Goal: Subscribe to service/newsletter

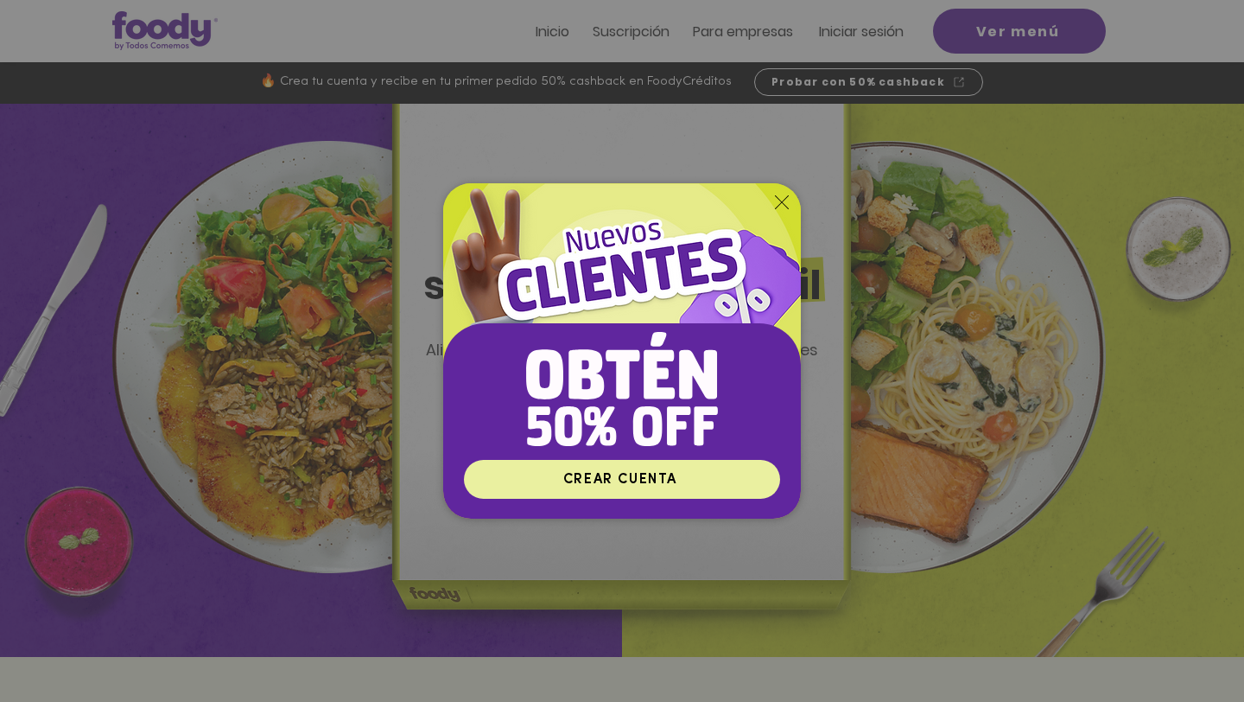
click at [695, 476] on span "CREAR CUENTA" at bounding box center [622, 479] width 311 height 34
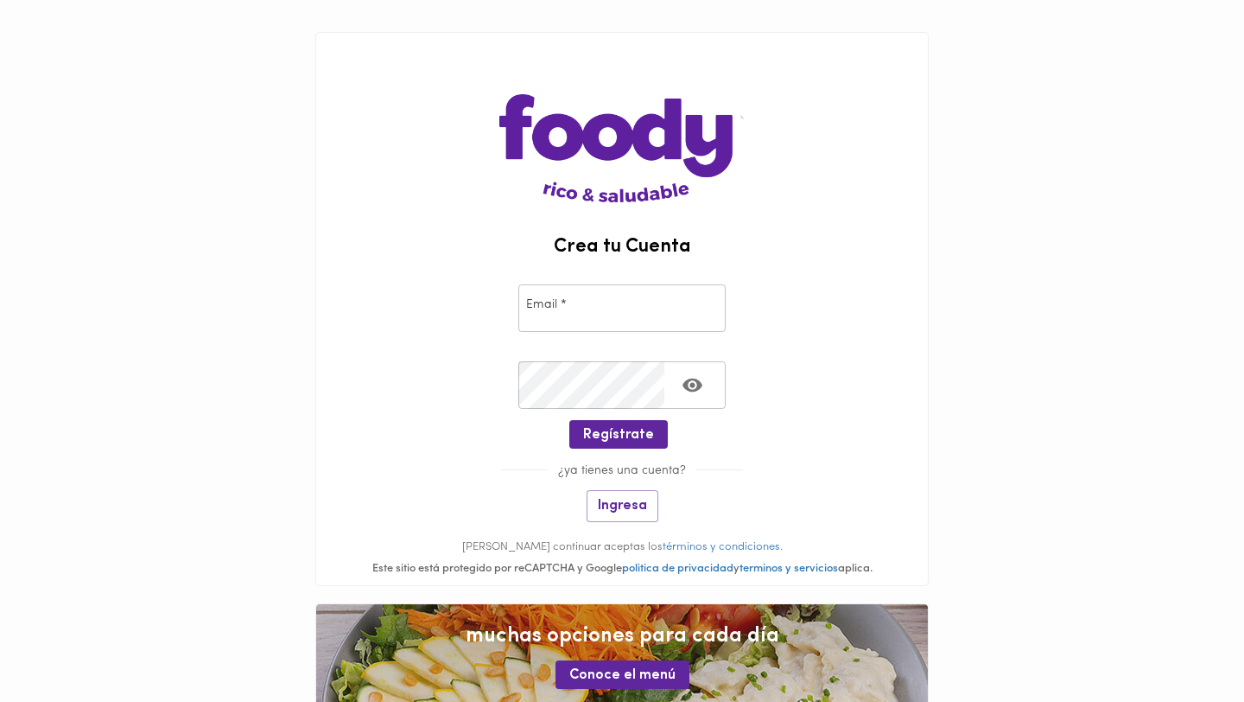
scroll to position [17, 0]
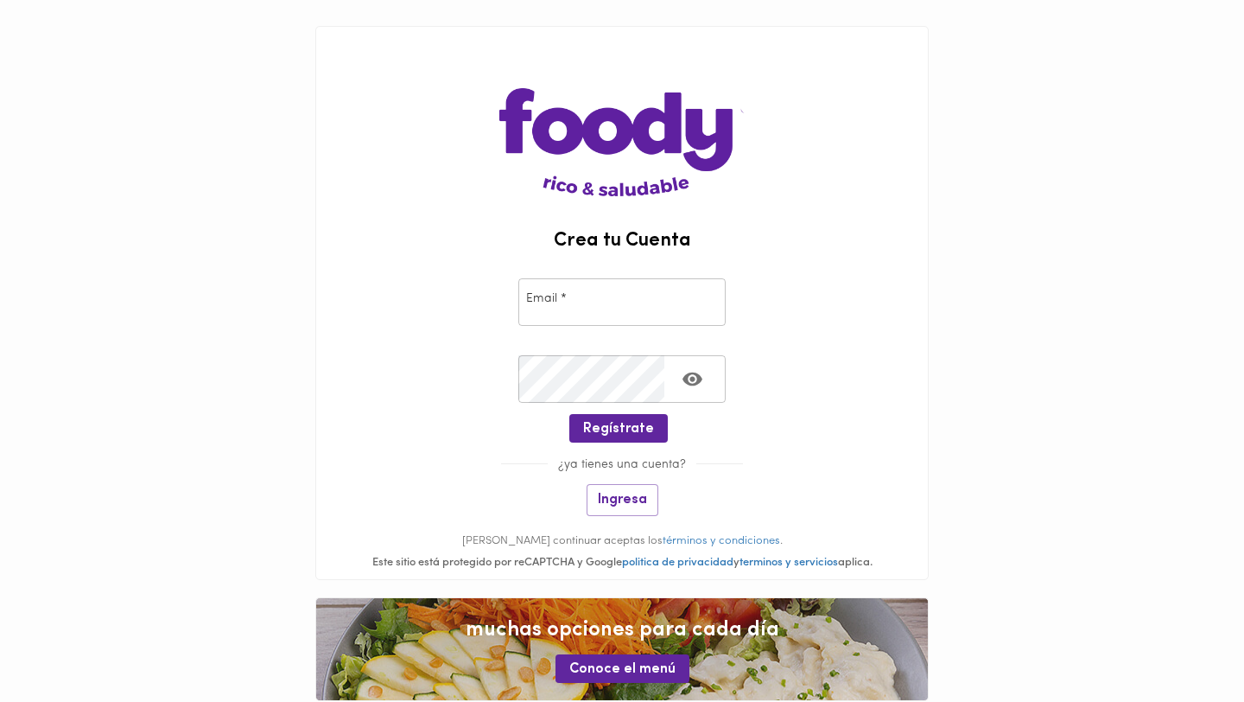
click at [637, 302] on input "email" at bounding box center [621, 302] width 207 height 48
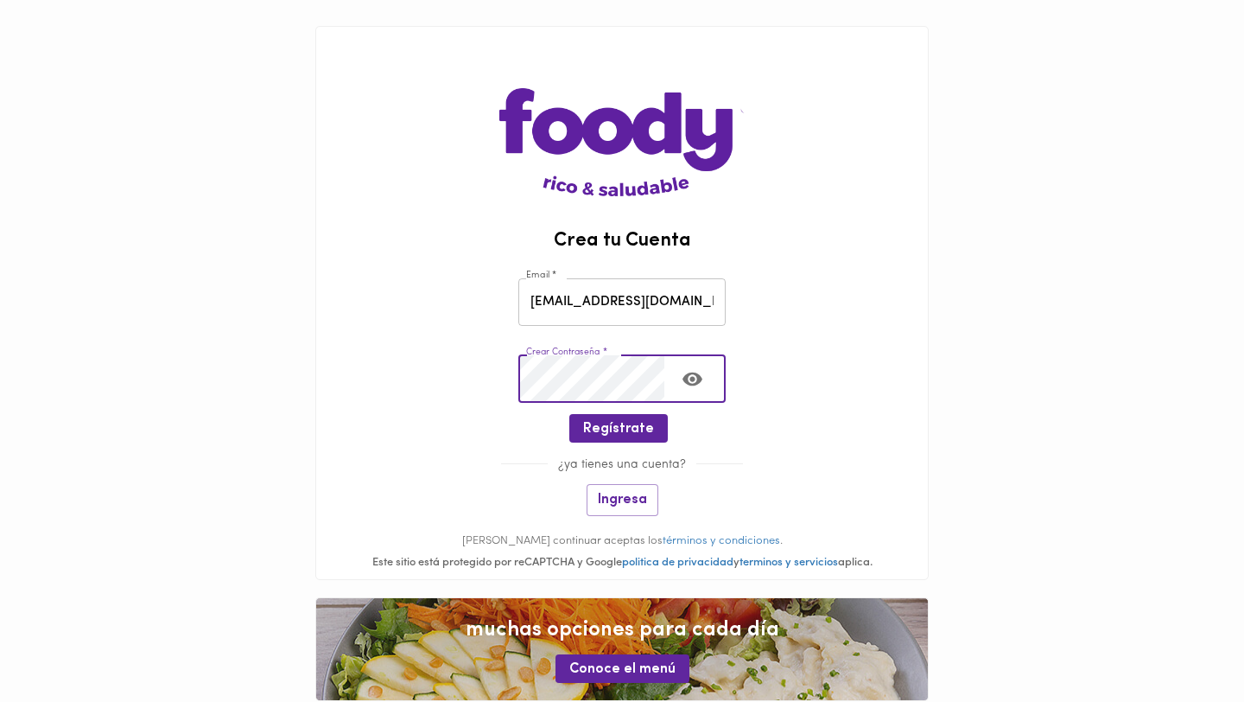
click at [690, 383] on icon "Toggle password visibility" at bounding box center [693, 379] width 20 height 14
click at [626, 435] on span "Regístrate" at bounding box center [618, 429] width 71 height 16
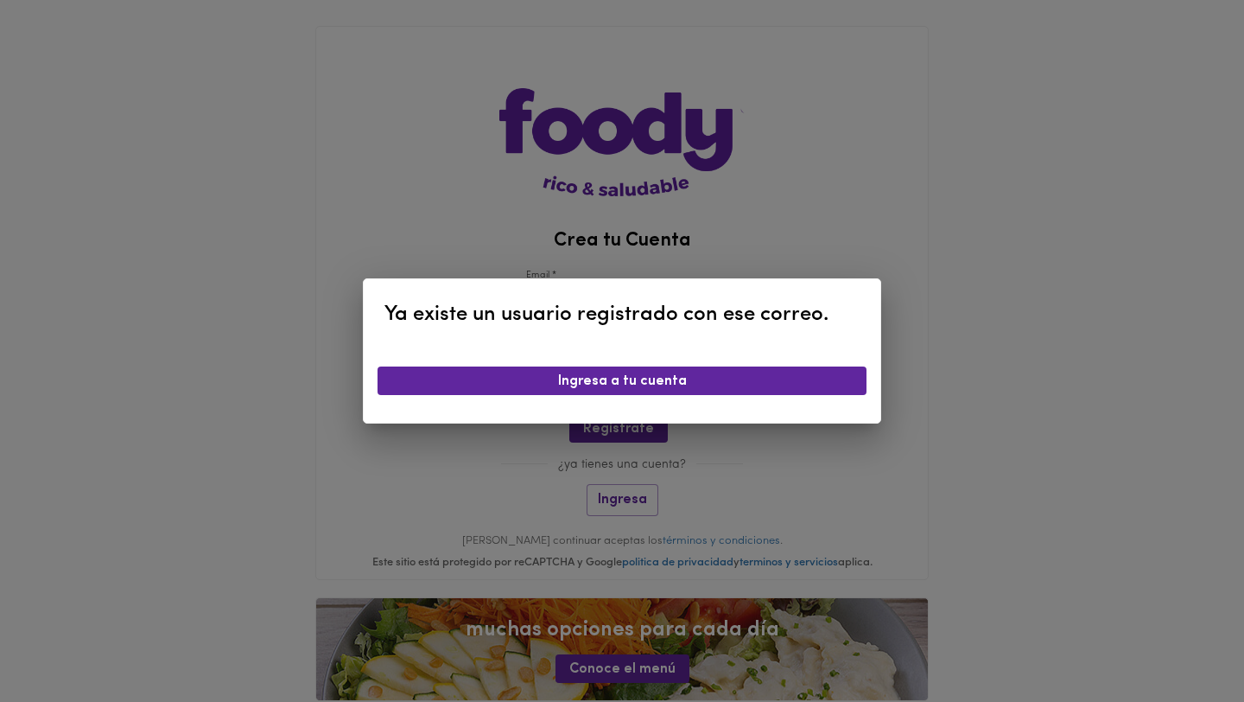
click at [623, 118] on div "Ya existe un usuario registrado con ese correo. Ingresa a tu cuenta" at bounding box center [622, 351] width 1244 height 702
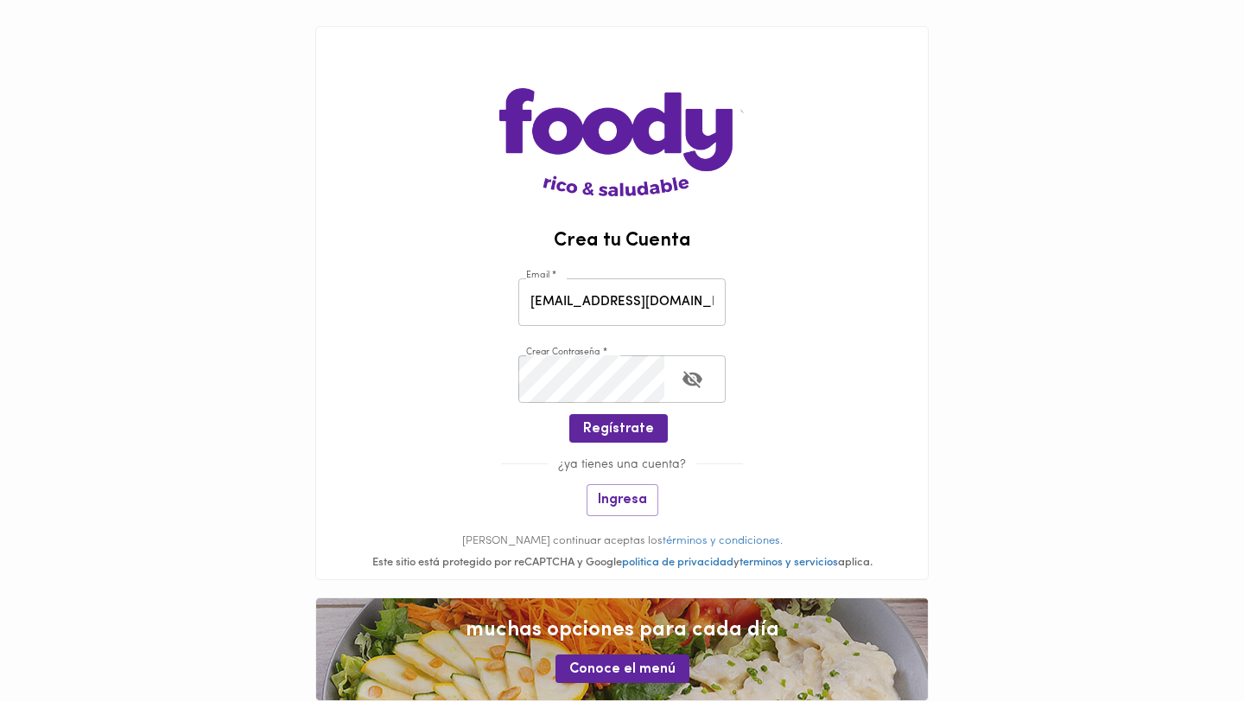
click at [624, 307] on input "alejis.aleja@hotmail.com" at bounding box center [621, 302] width 207 height 48
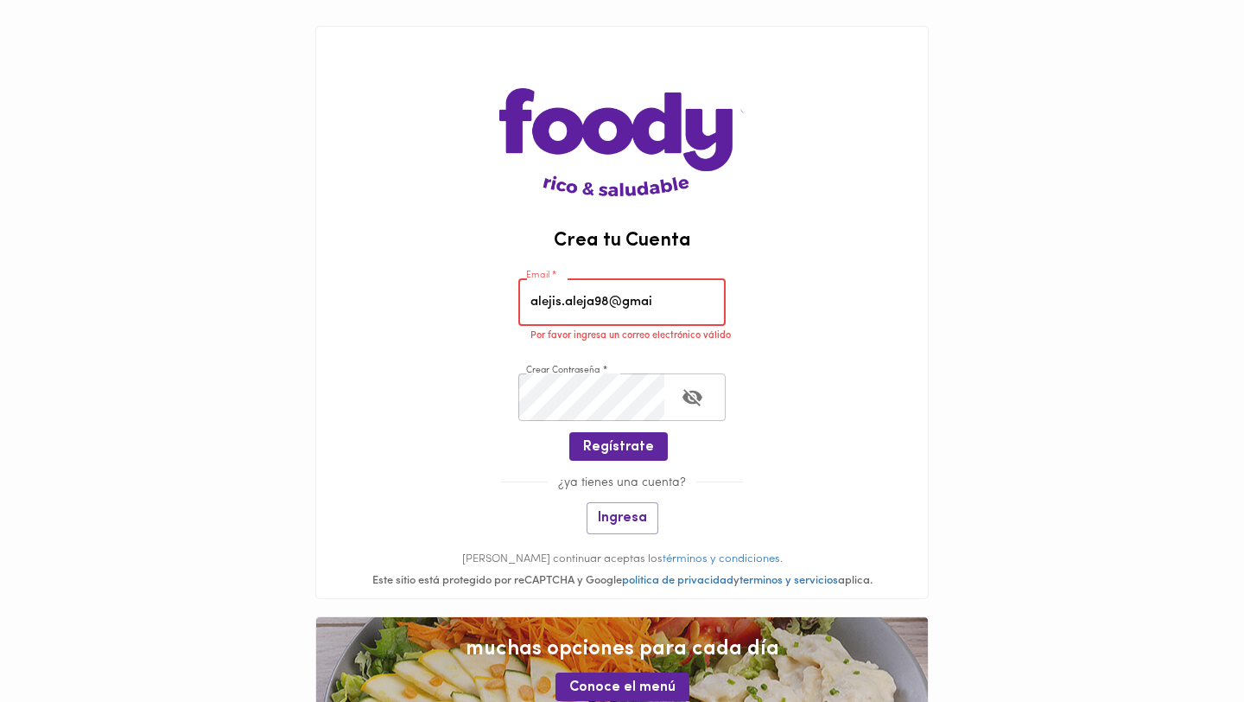
type input "alejis.aleja98@gmail.com"
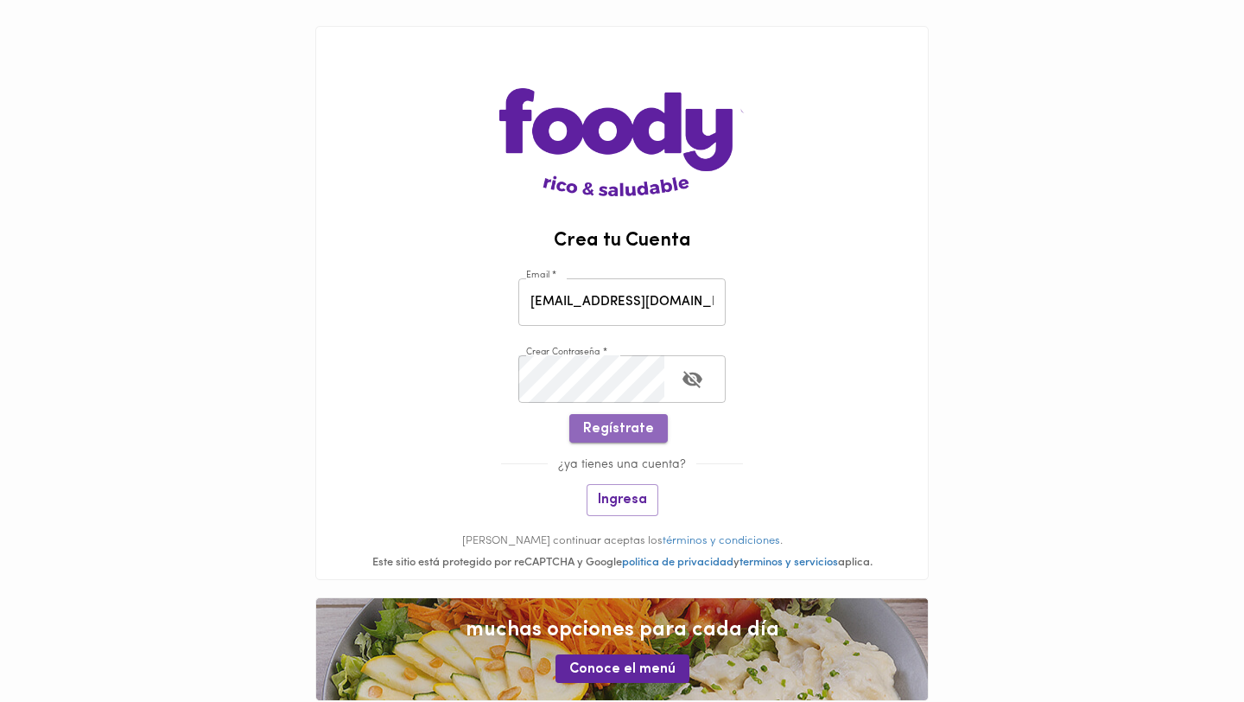
click at [638, 427] on span "Regístrate" at bounding box center [618, 429] width 71 height 16
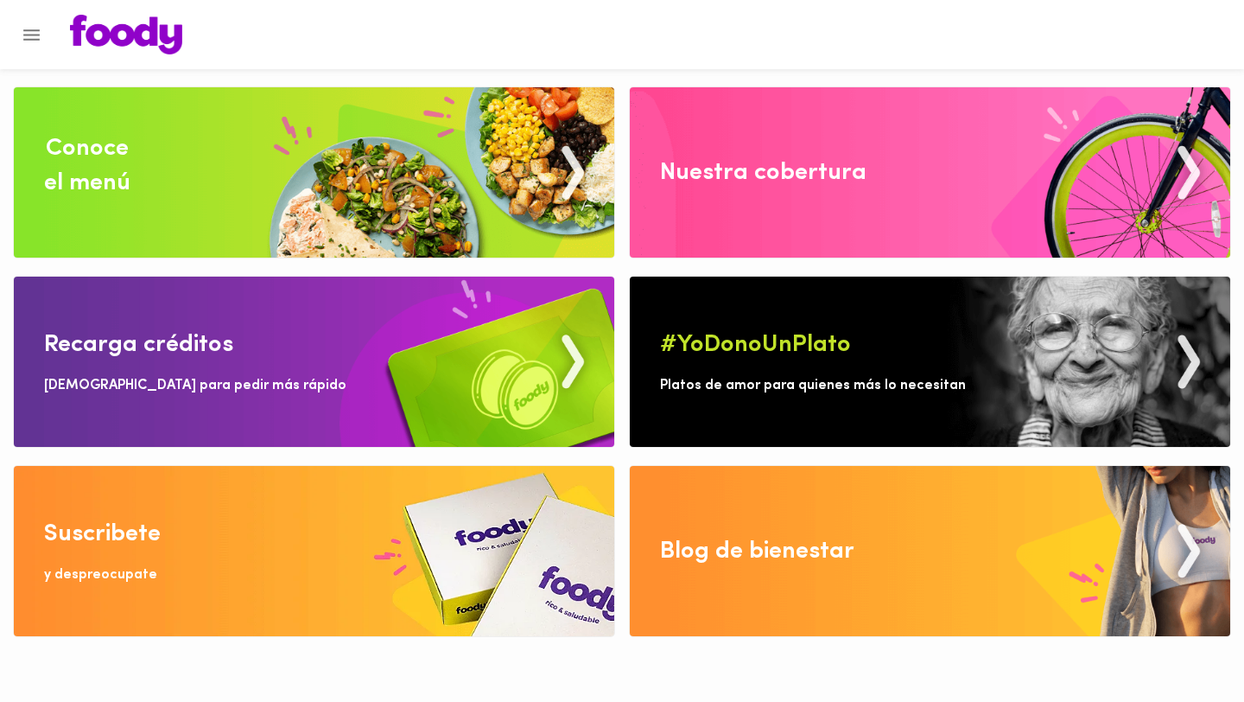
click at [391, 137] on img at bounding box center [314, 172] width 600 height 170
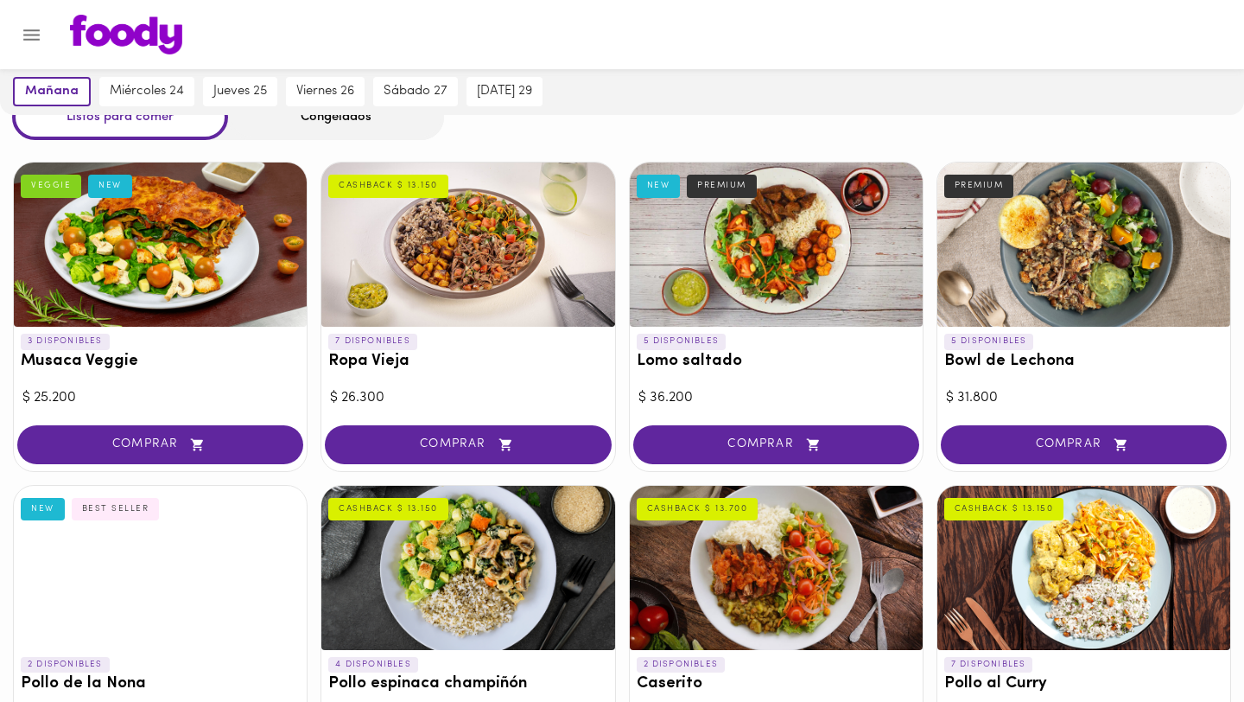
scroll to position [75, 0]
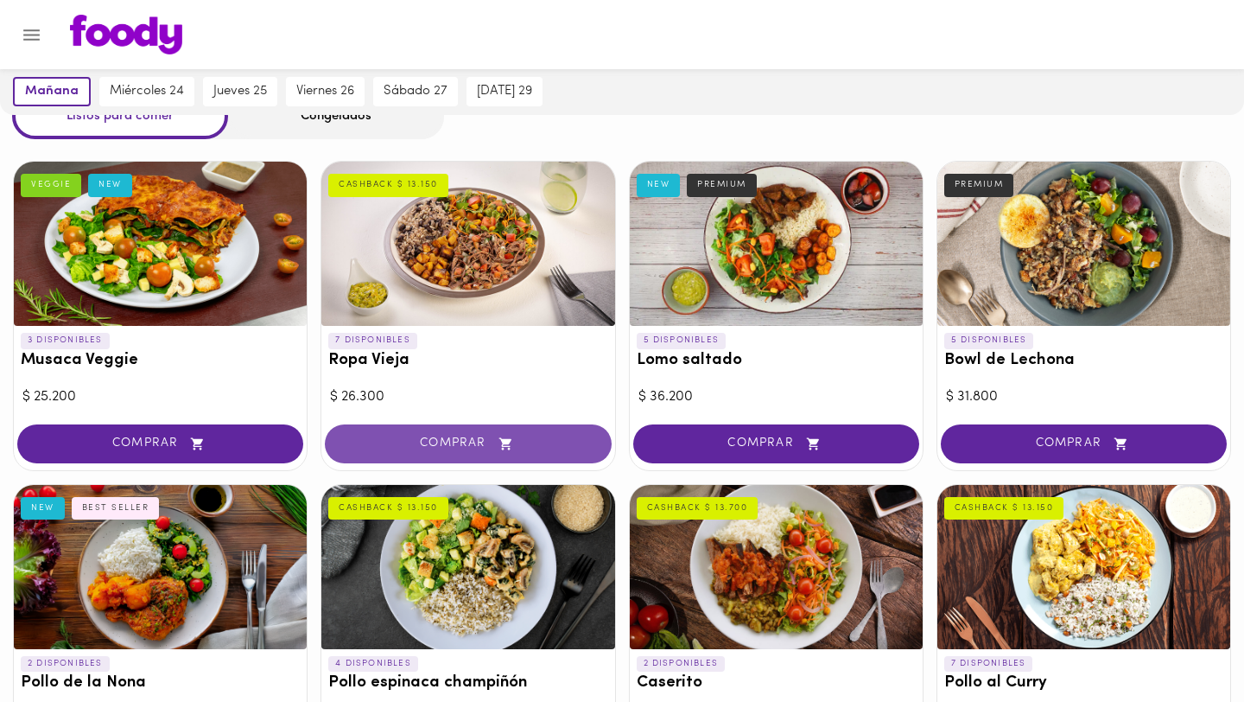
click at [454, 451] on button "COMPRAR" at bounding box center [468, 443] width 286 height 39
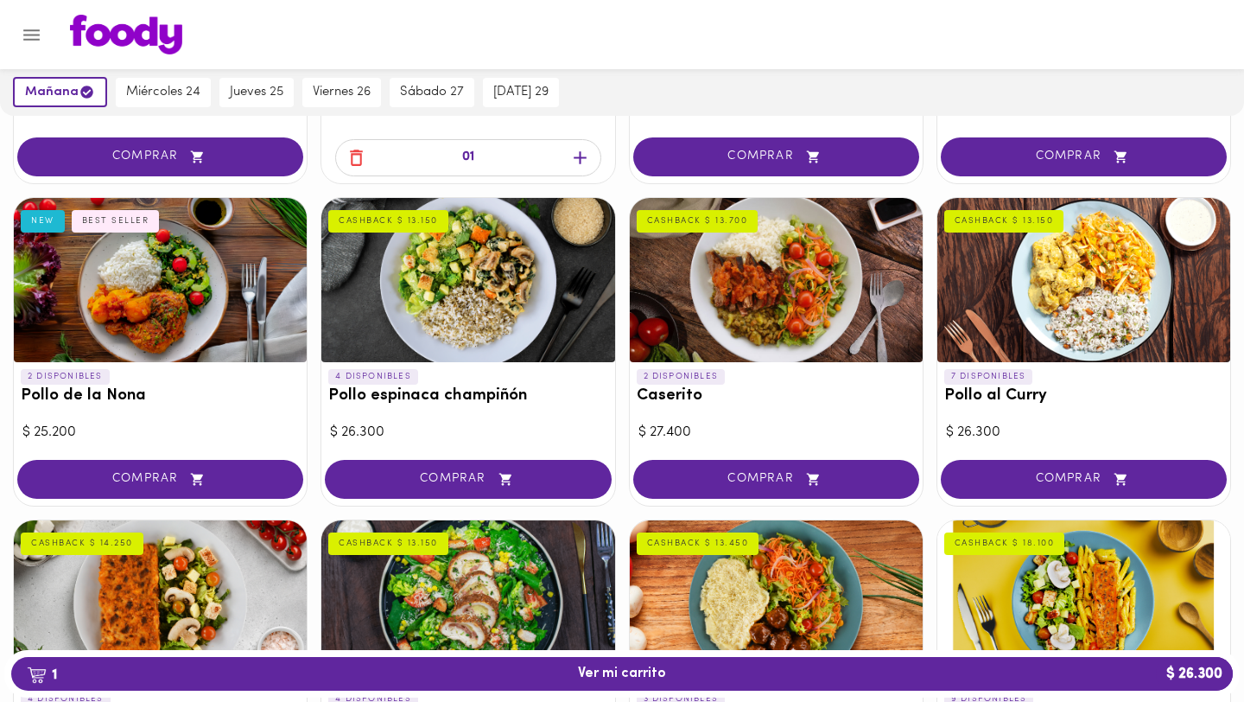
scroll to position [190, 0]
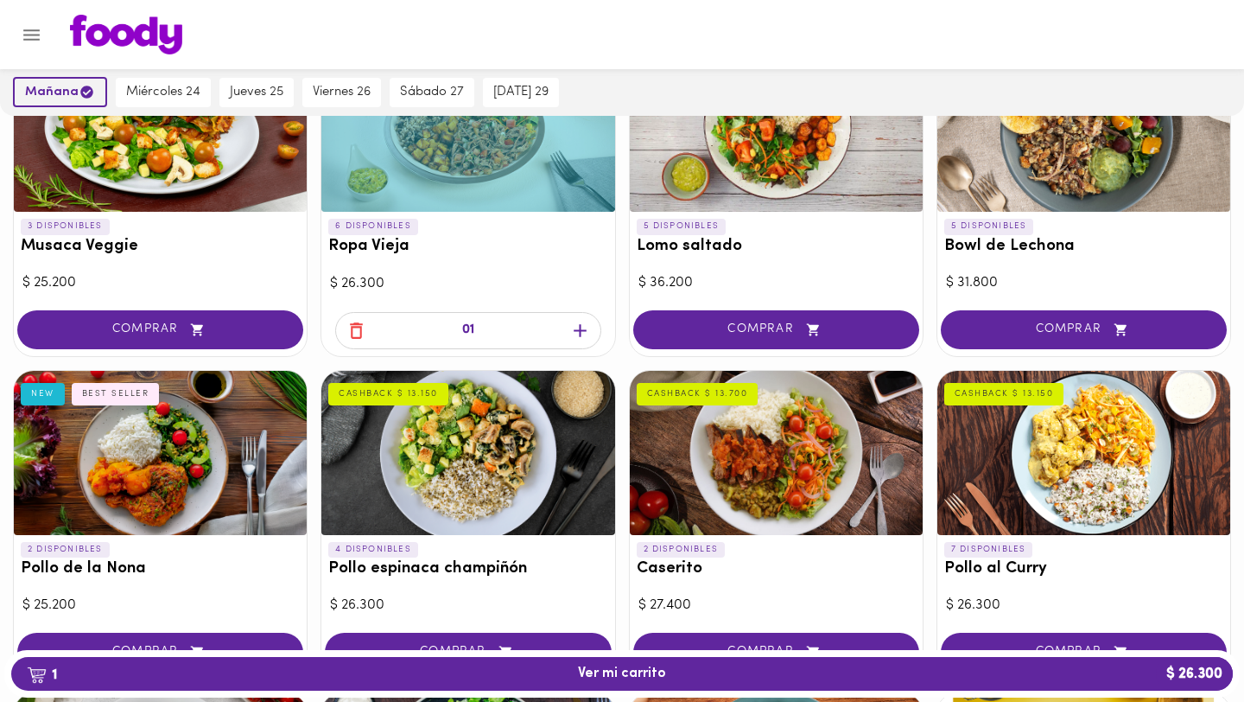
click at [80, 92] on icon "button" at bounding box center [86, 92] width 13 height 13
click at [19, 34] on button "Menu" at bounding box center [31, 35] width 42 height 42
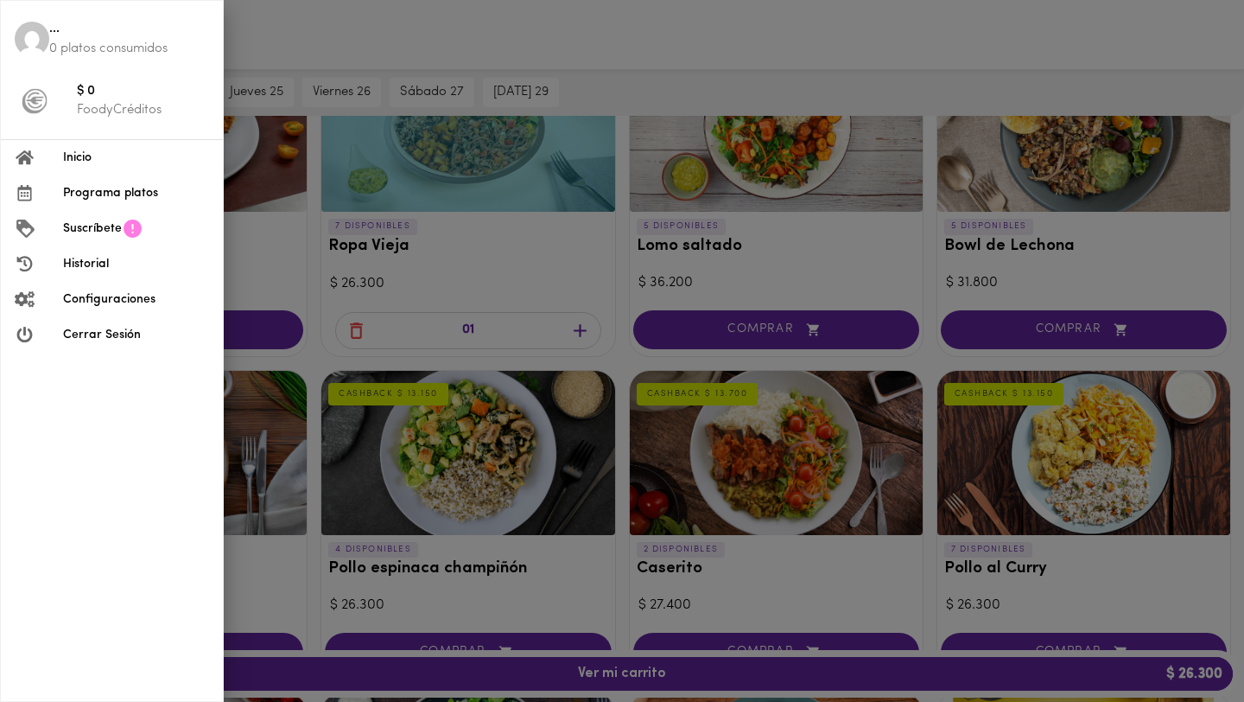
click at [156, 224] on li "Suscríbete" at bounding box center [112, 228] width 222 height 35
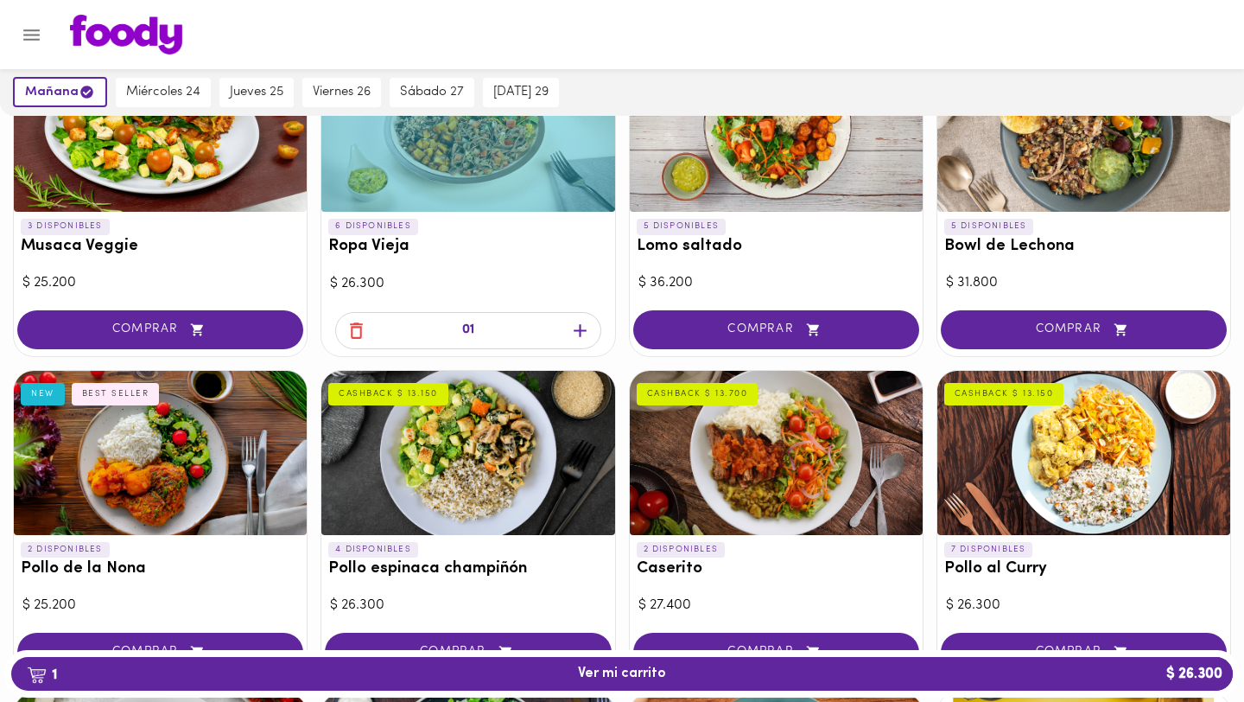
scroll to position [191, 0]
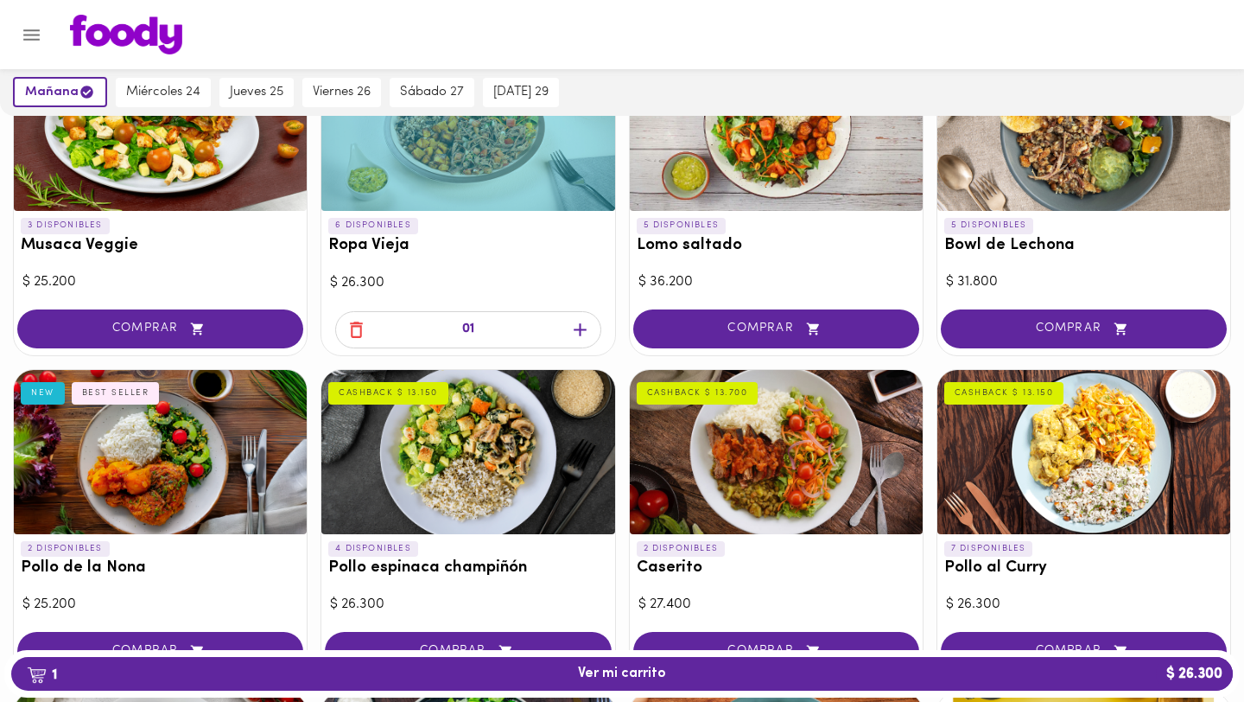
click at [108, 30] on img at bounding box center [126, 35] width 112 height 40
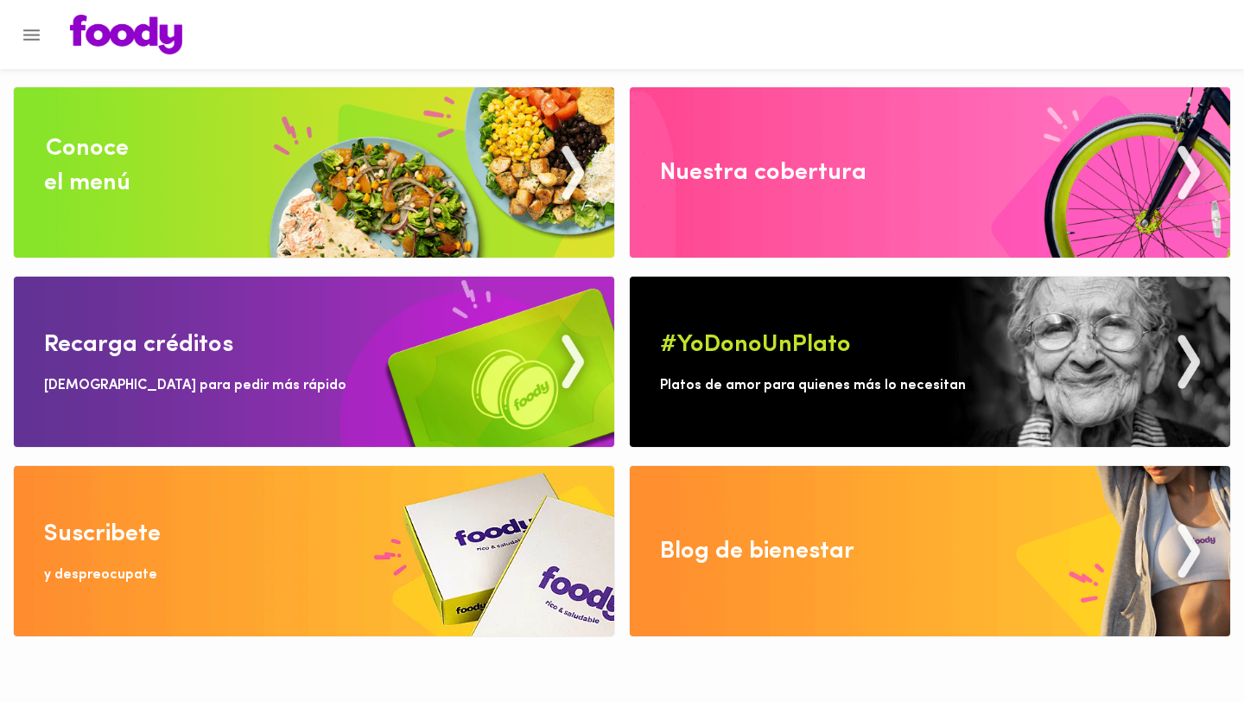
click at [32, 29] on icon "Menu" at bounding box center [31, 34] width 16 height 11
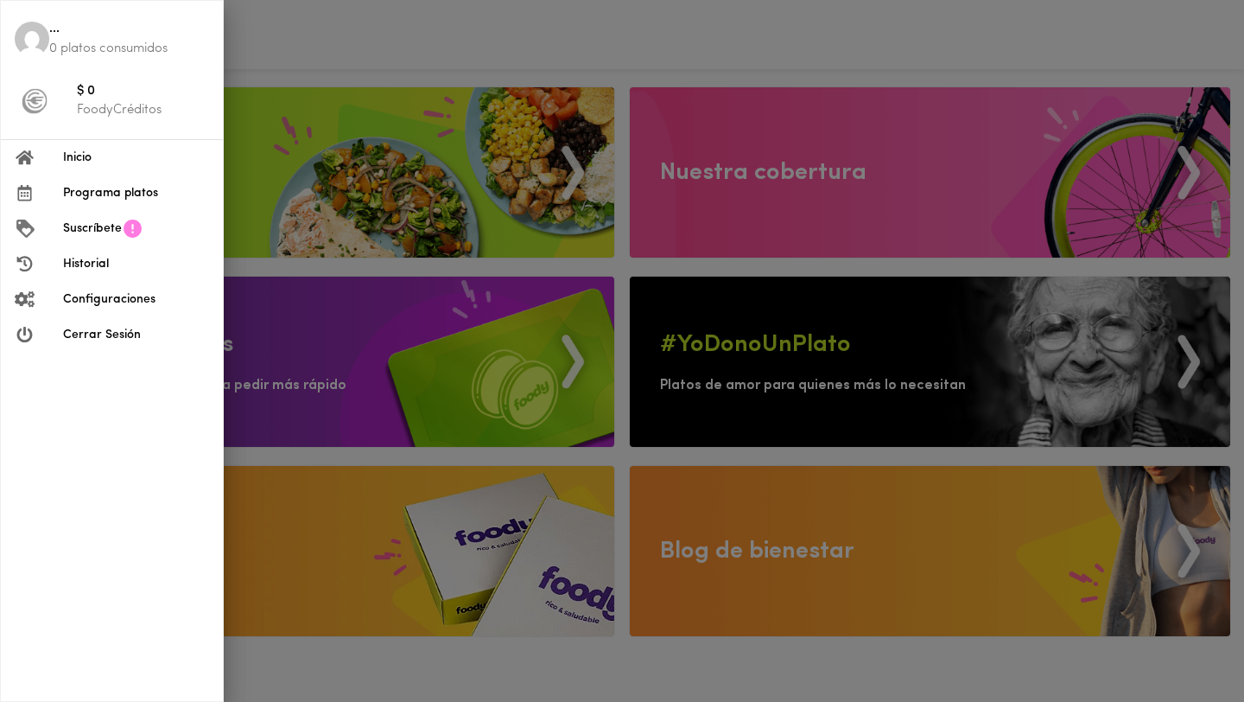
click at [272, 11] on div at bounding box center [622, 351] width 1244 height 702
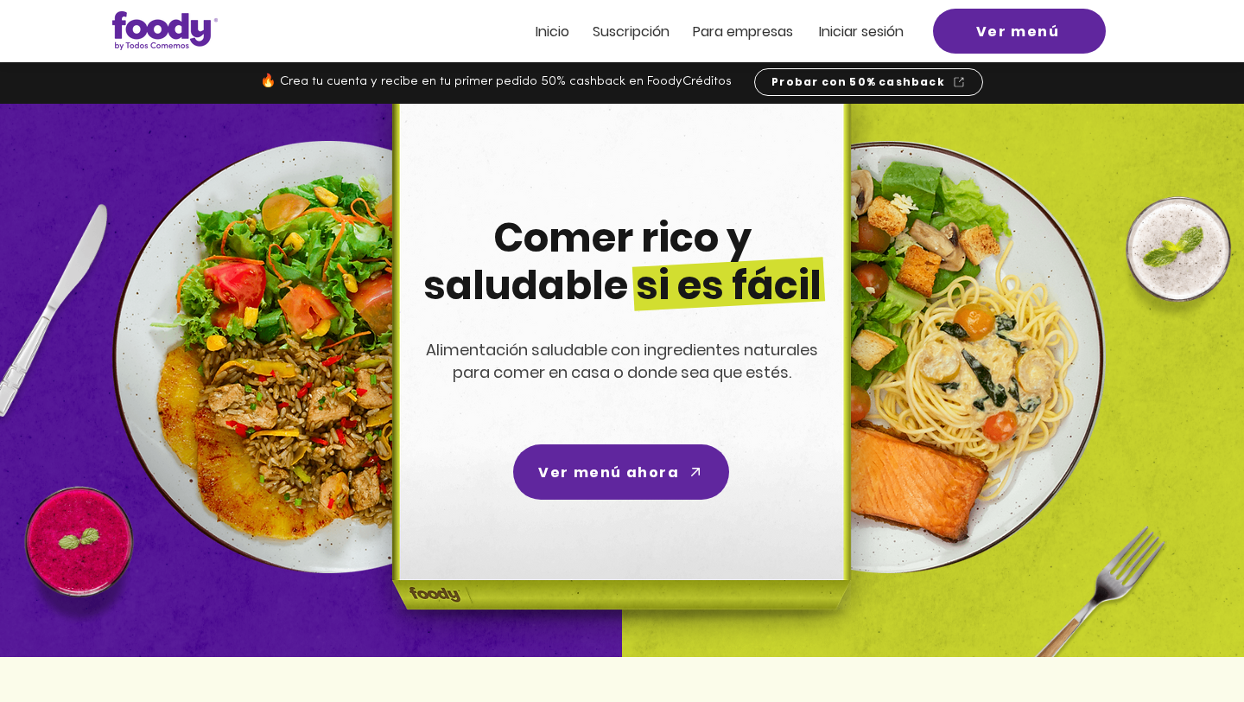
click at [581, 78] on span "🔥 Crea tu cuenta y recibe en tu primer pedido 50% cashback en FoodyCréditos" at bounding box center [496, 81] width 472 height 13
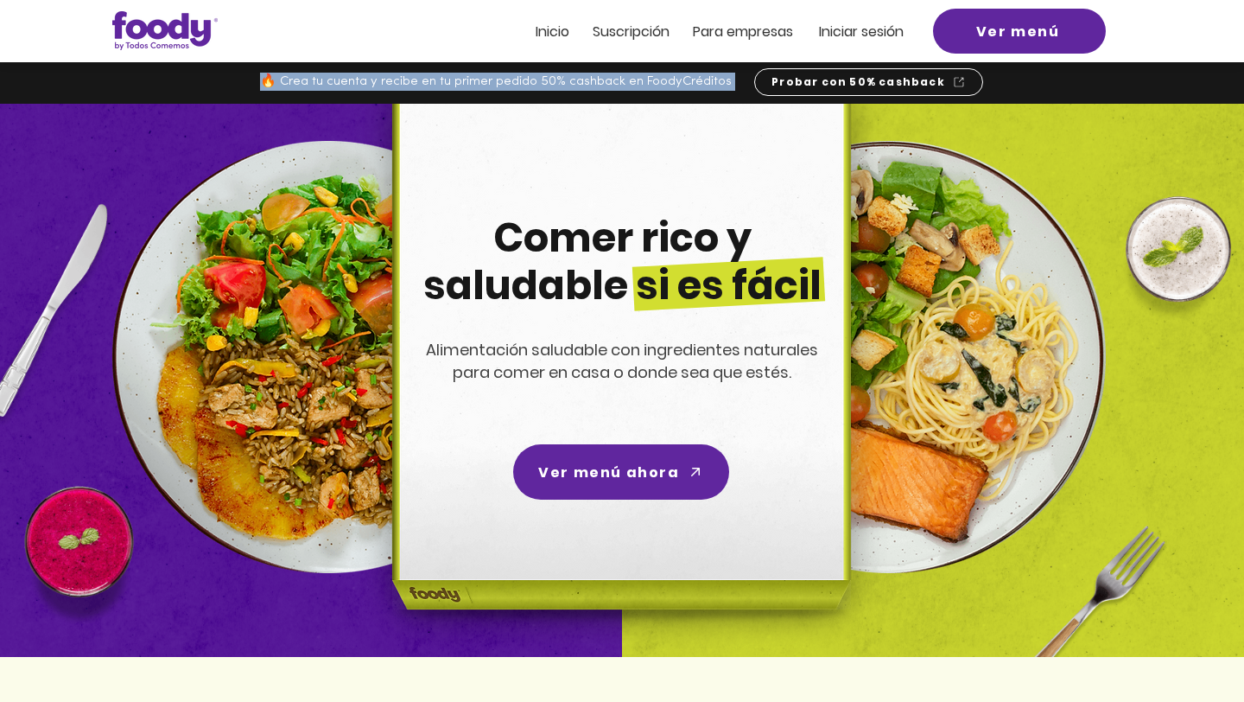
click at [623, 81] on span "🔥 Crea tu cuenta y recibe en tu primer pedido 50% cashback en FoodyCréditos" at bounding box center [496, 81] width 472 height 13
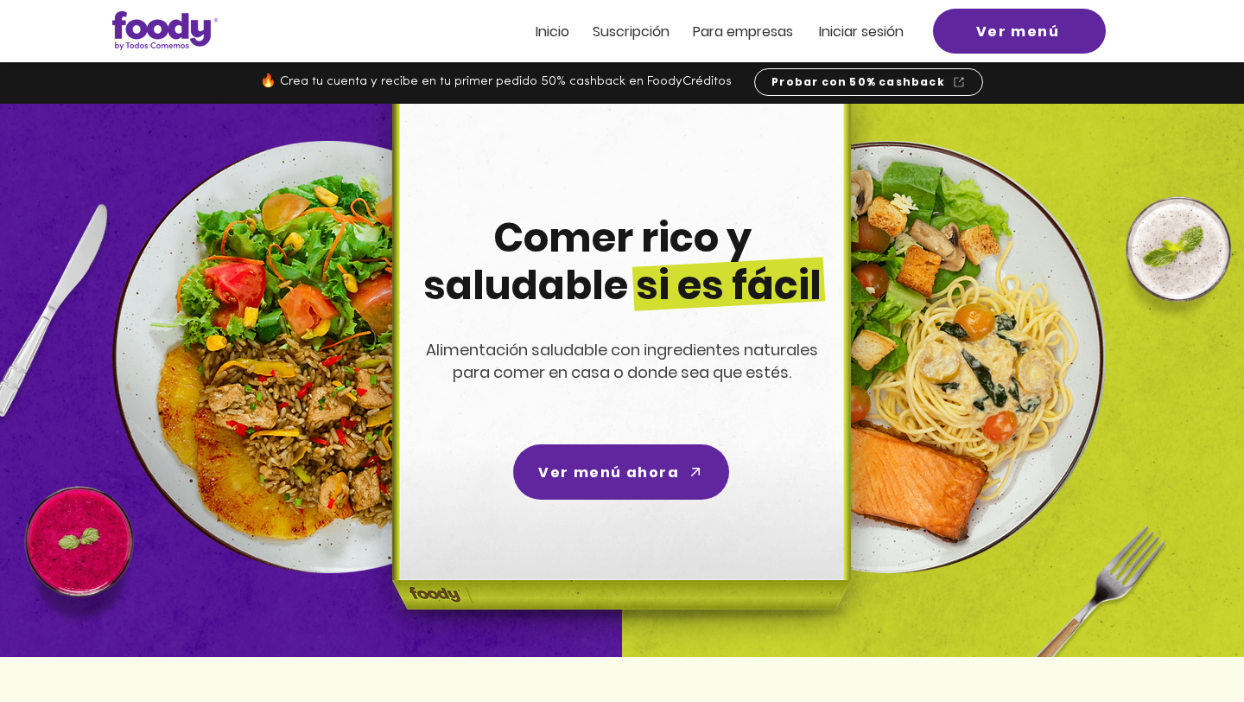
click at [623, 81] on span "🔥 Crea tu cuenta y recibe en tu primer pedido 50% cashback en FoodyCréditos" at bounding box center [496, 81] width 472 height 13
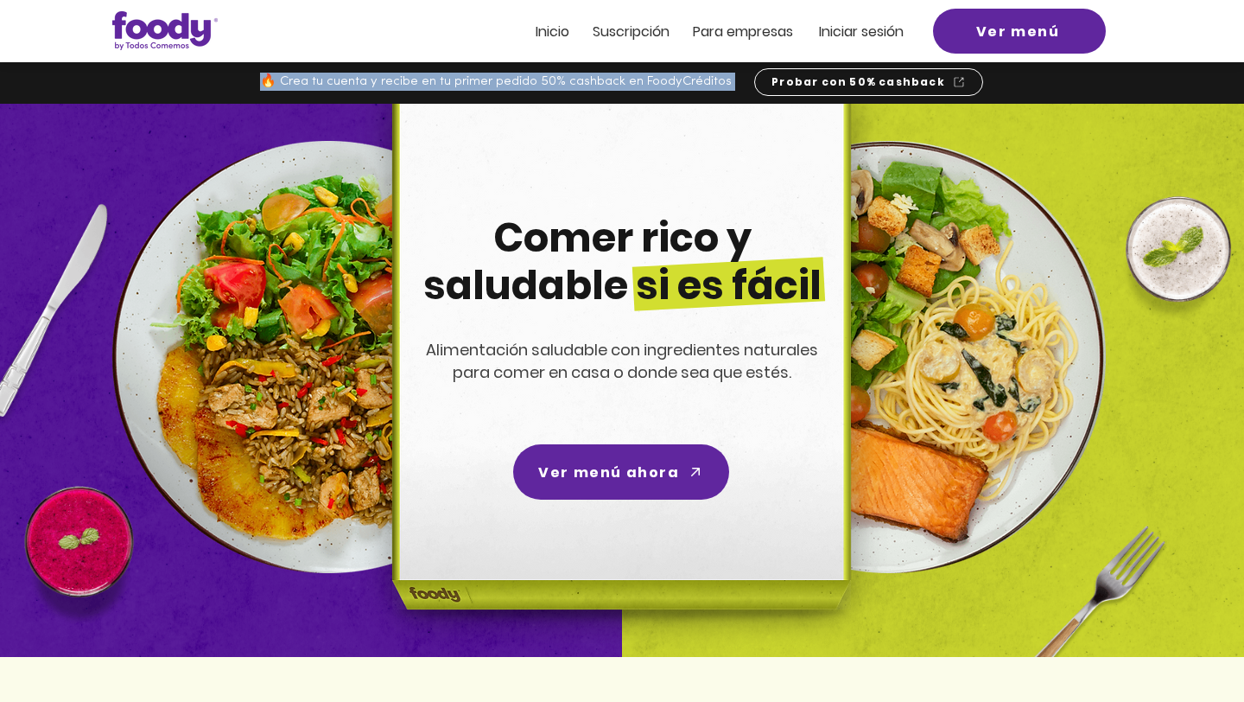
click at [636, 35] on span "Suscripción" at bounding box center [631, 32] width 77 height 20
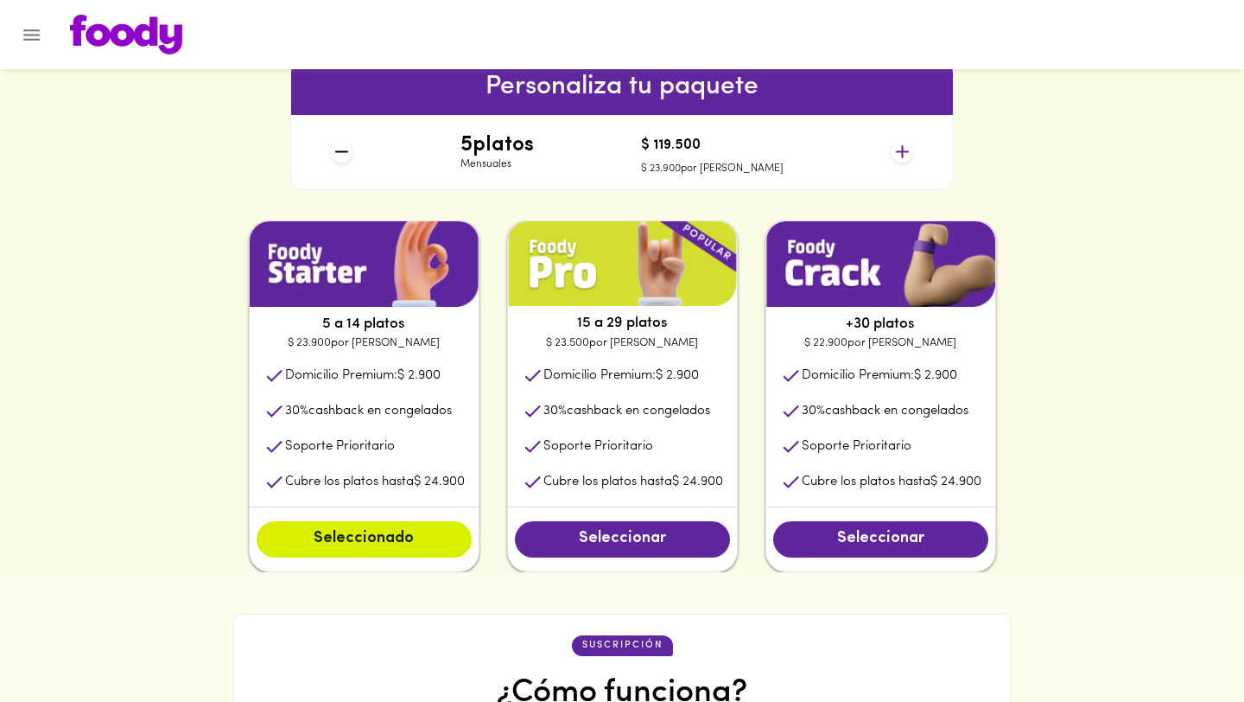
scroll to position [765, 0]
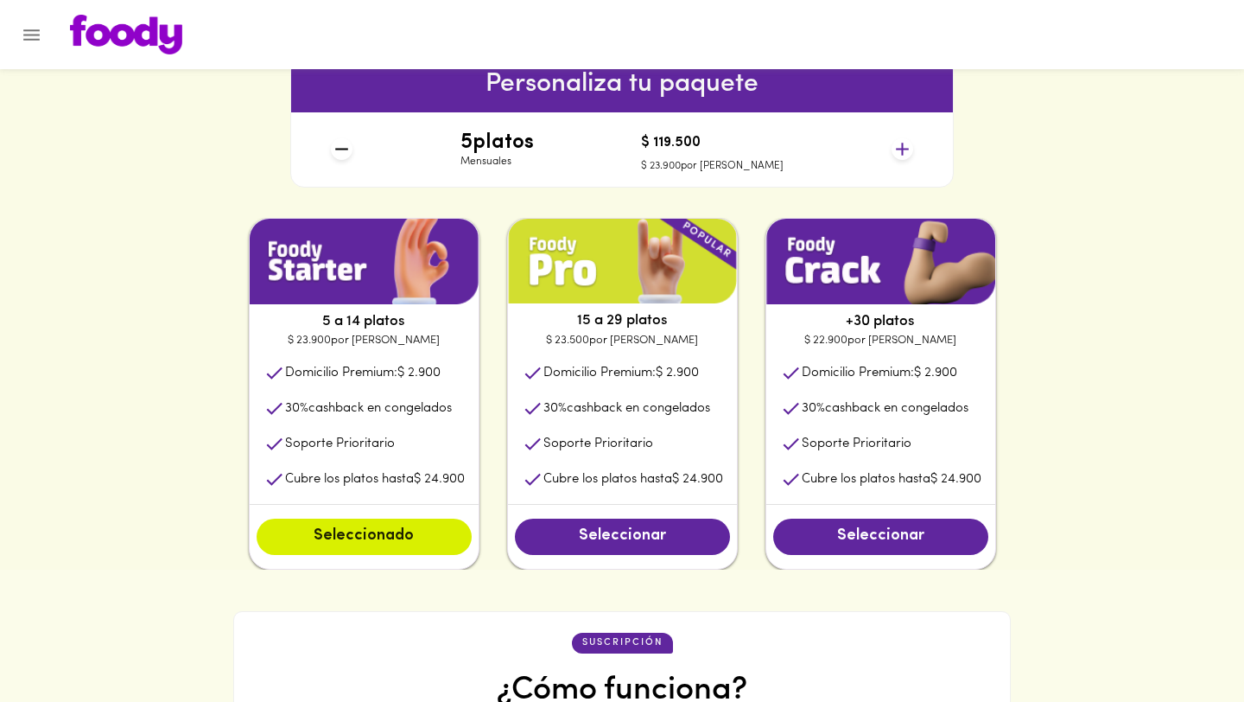
click at [898, 156] on icon at bounding box center [903, 149] width 22 height 22
click at [342, 160] on div "6 platos Mensuales $ 143.400 $ 23.900 por plato" at bounding box center [621, 149] width 595 height 74
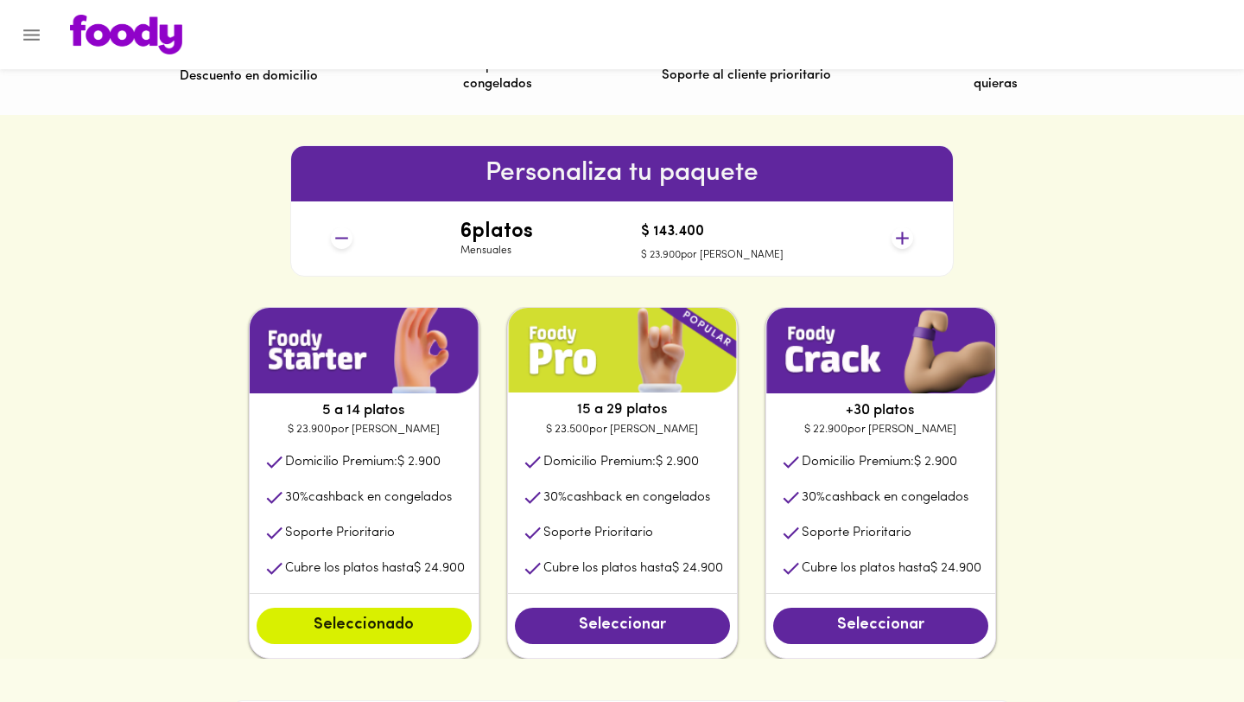
scroll to position [645, 0]
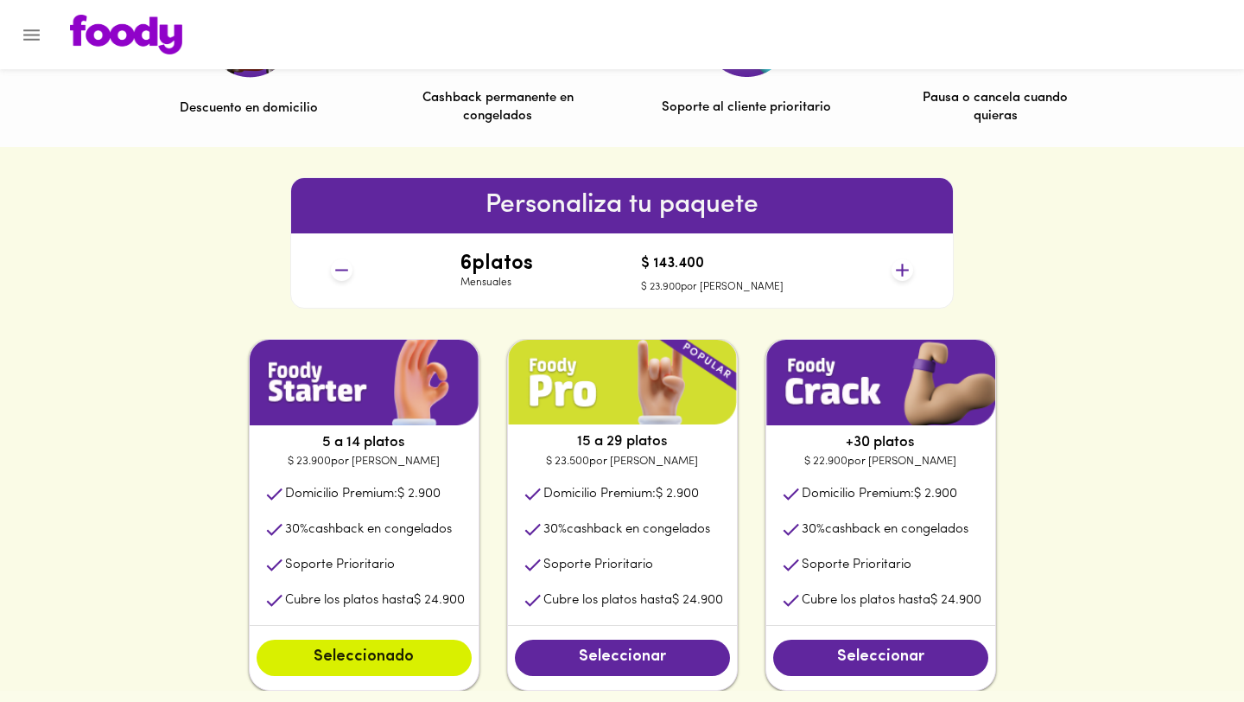
click at [341, 276] on icon at bounding box center [342, 270] width 22 height 22
